Goal: Transaction & Acquisition: Purchase product/service

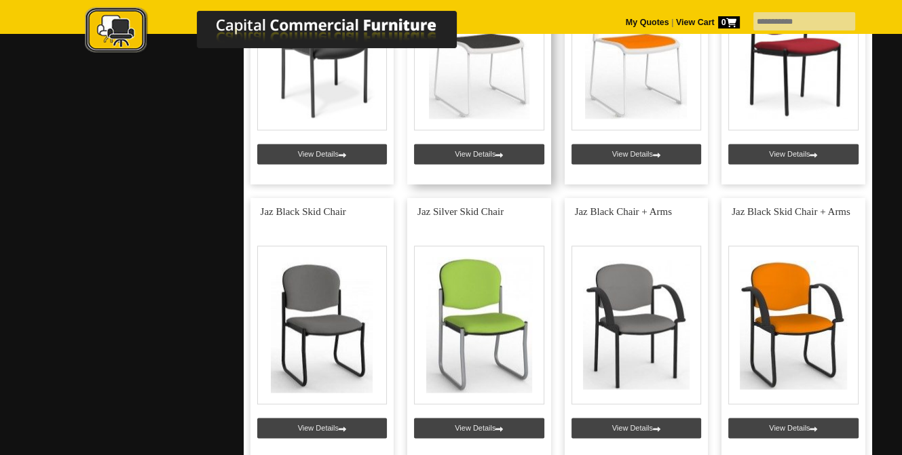
scroll to position [1901, 0]
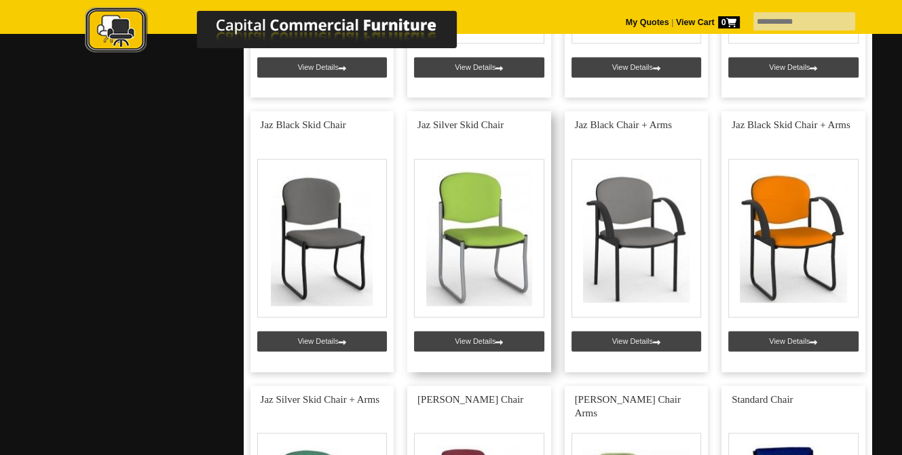
click at [486, 254] on link at bounding box center [479, 241] width 144 height 261
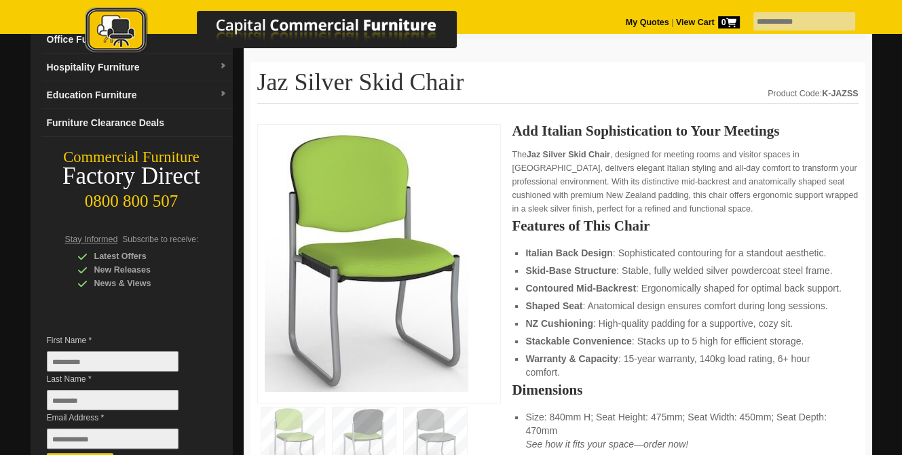
scroll to position [204, 0]
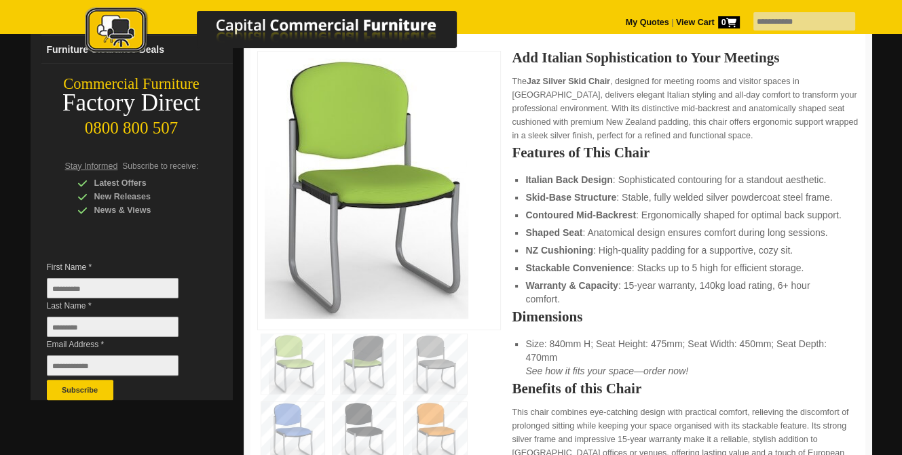
click at [358, 379] on img at bounding box center [364, 365] width 63 height 60
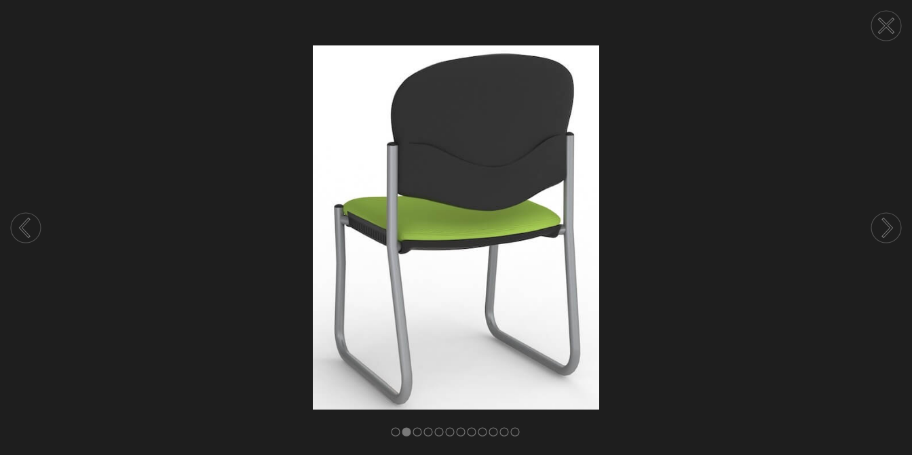
click at [882, 227] on circle at bounding box center [887, 228] width 30 height 30
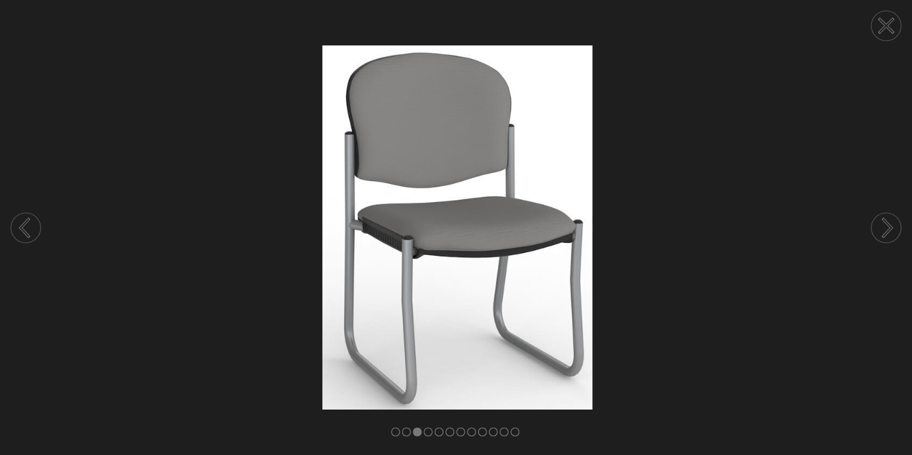
click at [878, 226] on circle at bounding box center [887, 228] width 30 height 30
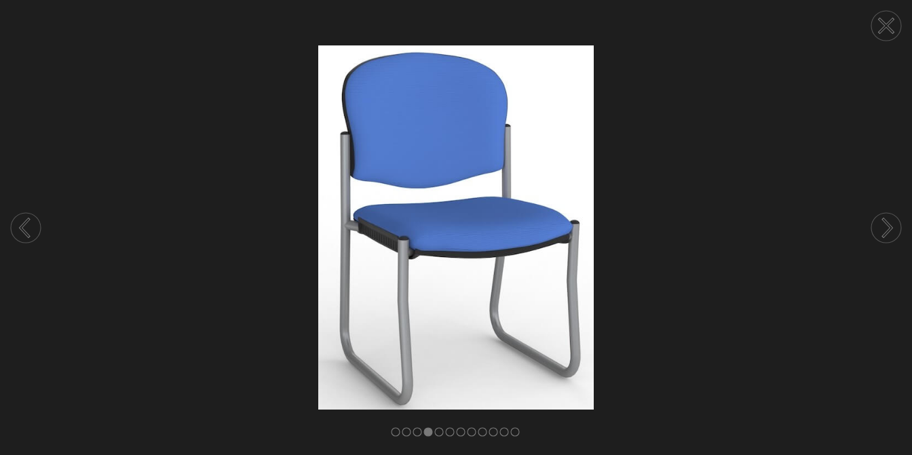
click at [880, 24] on circle at bounding box center [887, 26] width 30 height 30
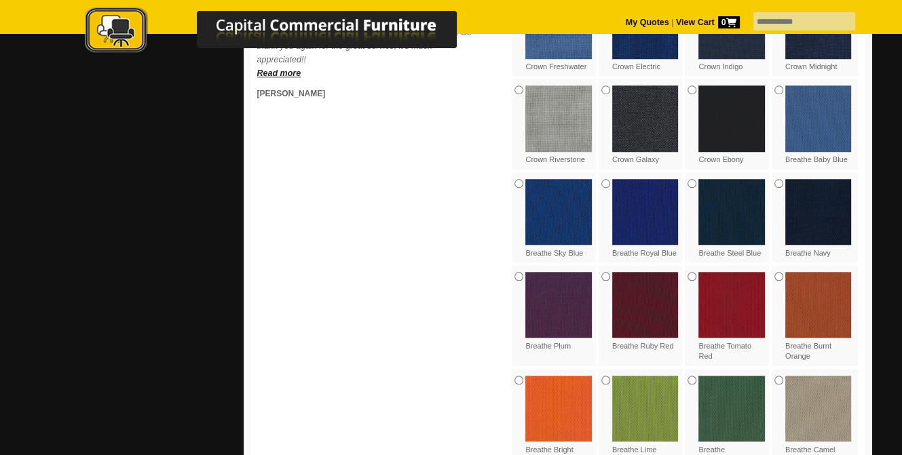
scroll to position [1086, 0]
